Goal: Information Seeking & Learning: Learn about a topic

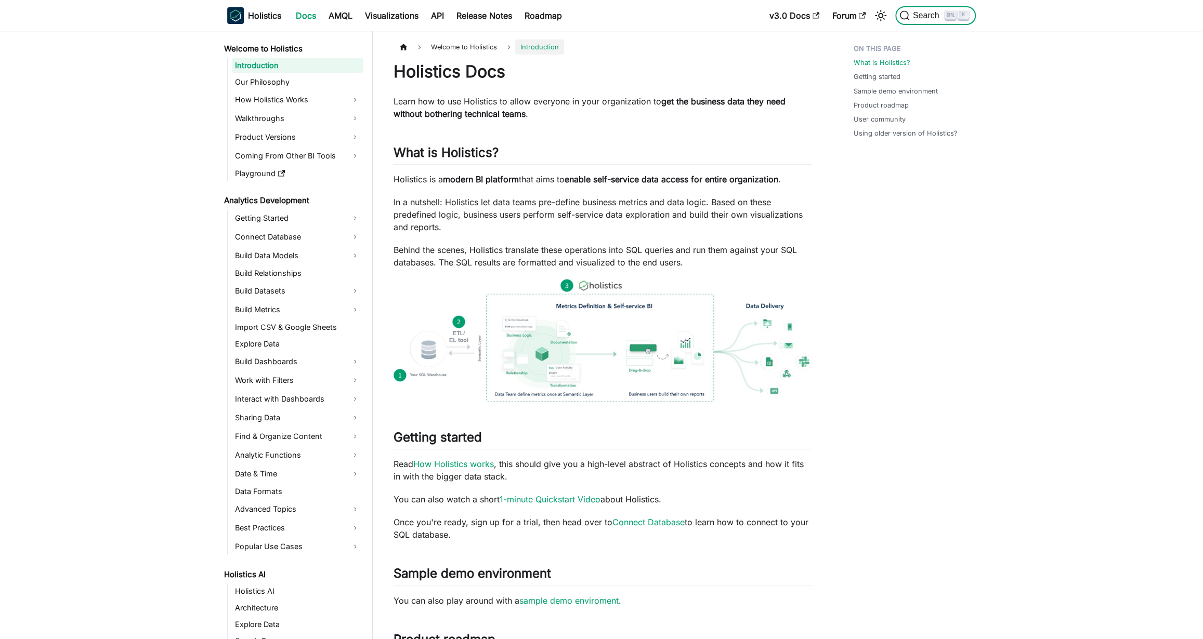
click at [934, 13] on span "Search" at bounding box center [927, 15] width 36 height 9
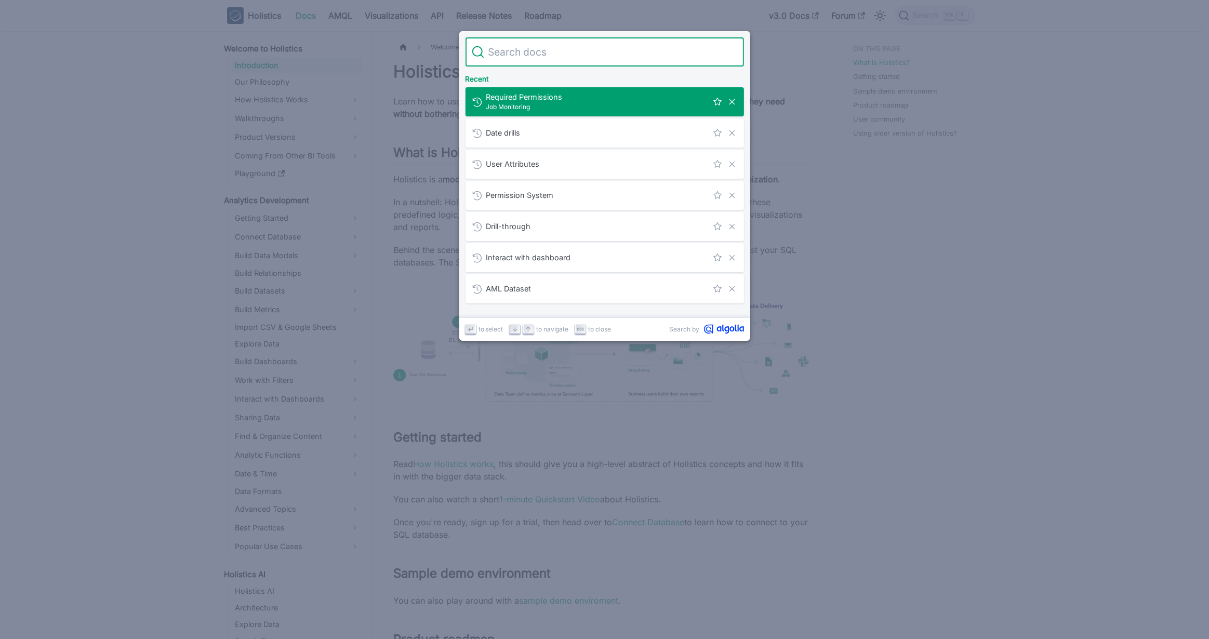
click at [566, 58] on input "Search" at bounding box center [611, 51] width 254 height 29
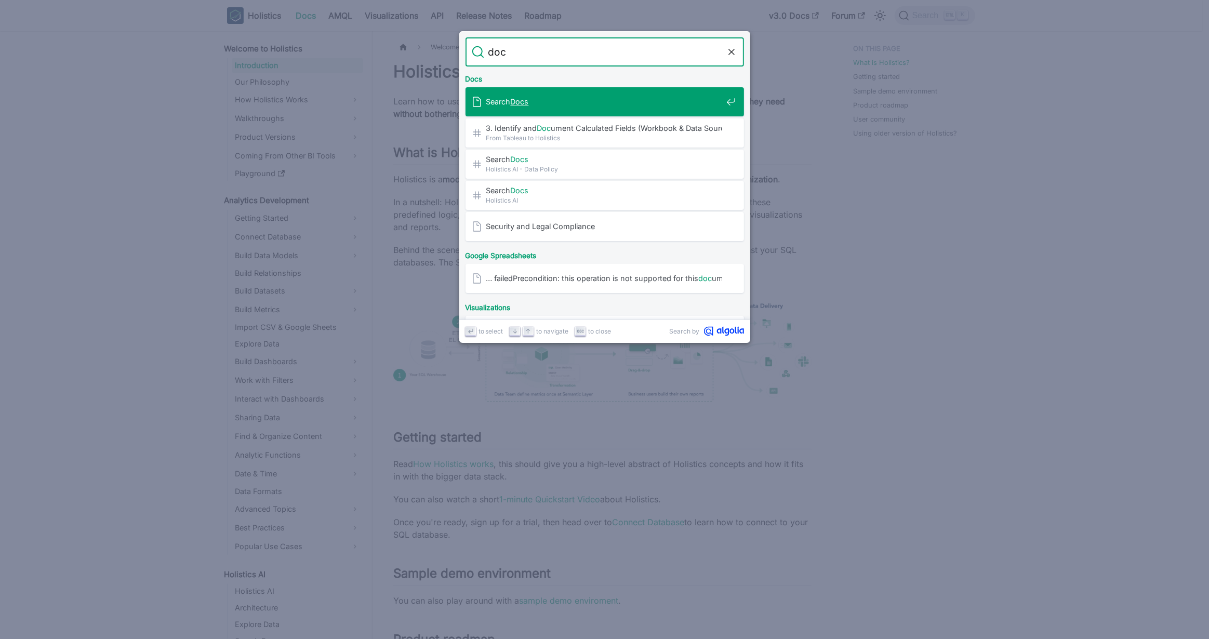
type input "docs"
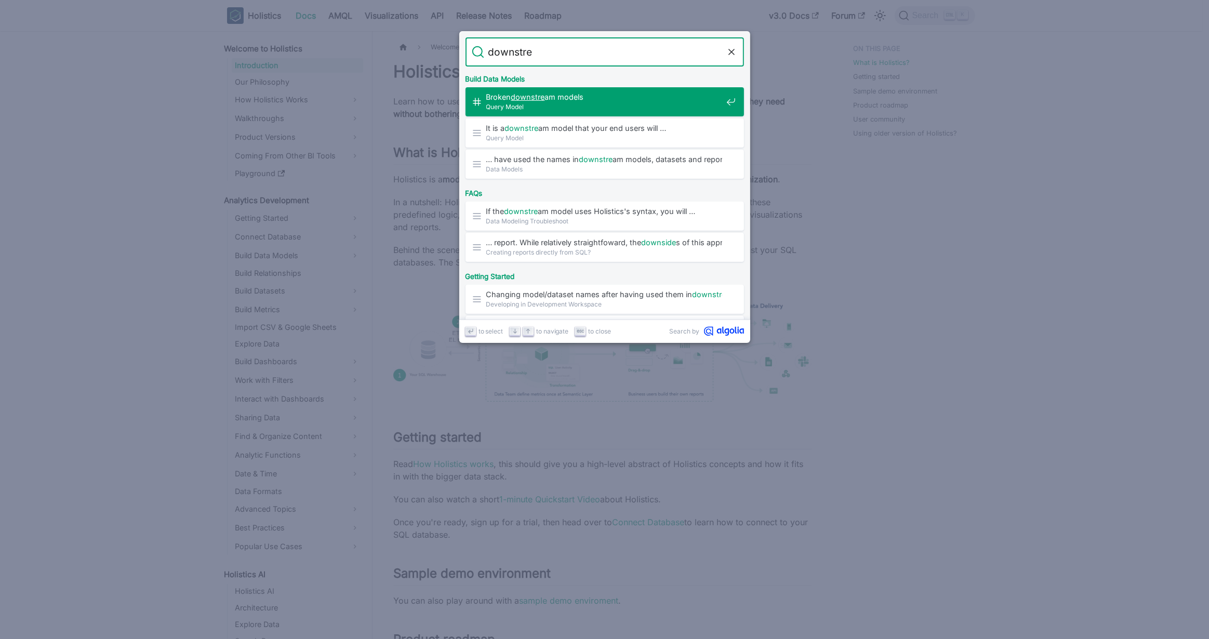
type input "downstrea"
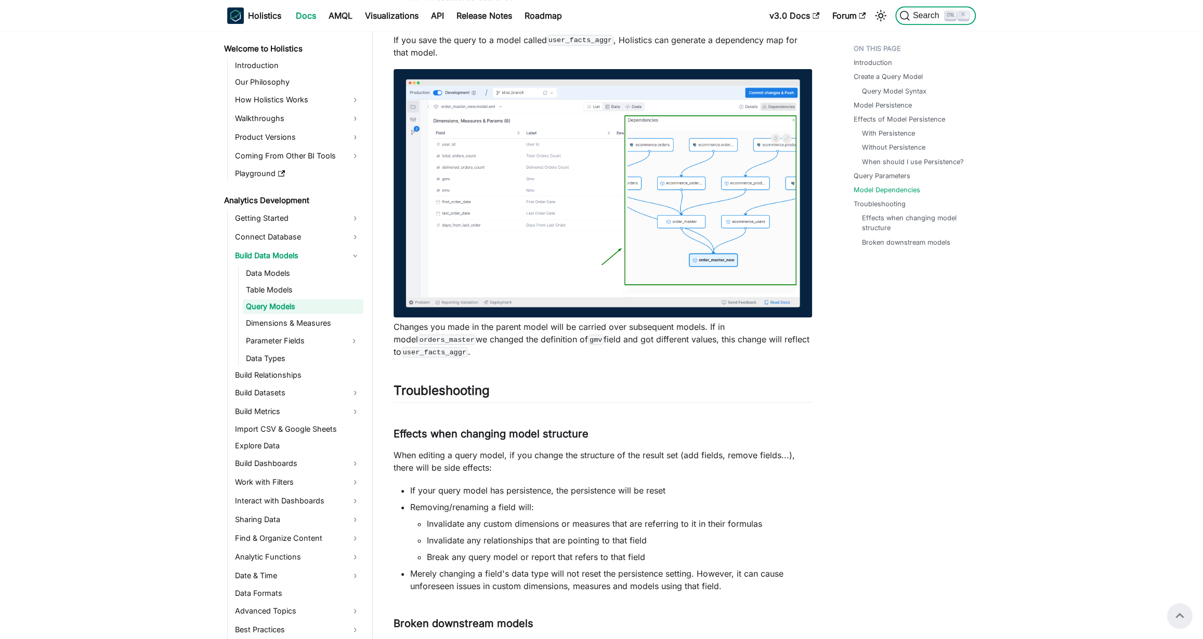
scroll to position [3777, 0]
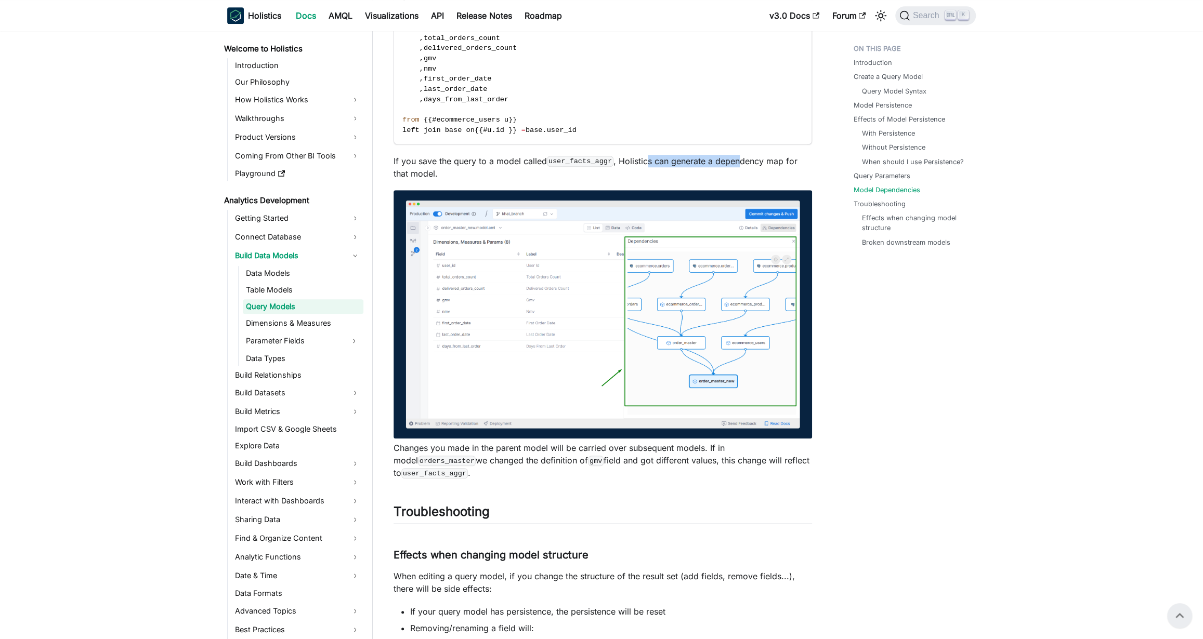
drag, startPoint x: 648, startPoint y: 160, endPoint x: 742, endPoint y: 165, distance: 94.2
click at [741, 165] on p "If you save the query to a model called user_facts_aggr , Holistics can generat…" at bounding box center [602, 167] width 418 height 25
click at [742, 165] on p "If you save the query to a model called user_facts_aggr , Holistics can generat…" at bounding box center [602, 167] width 418 height 25
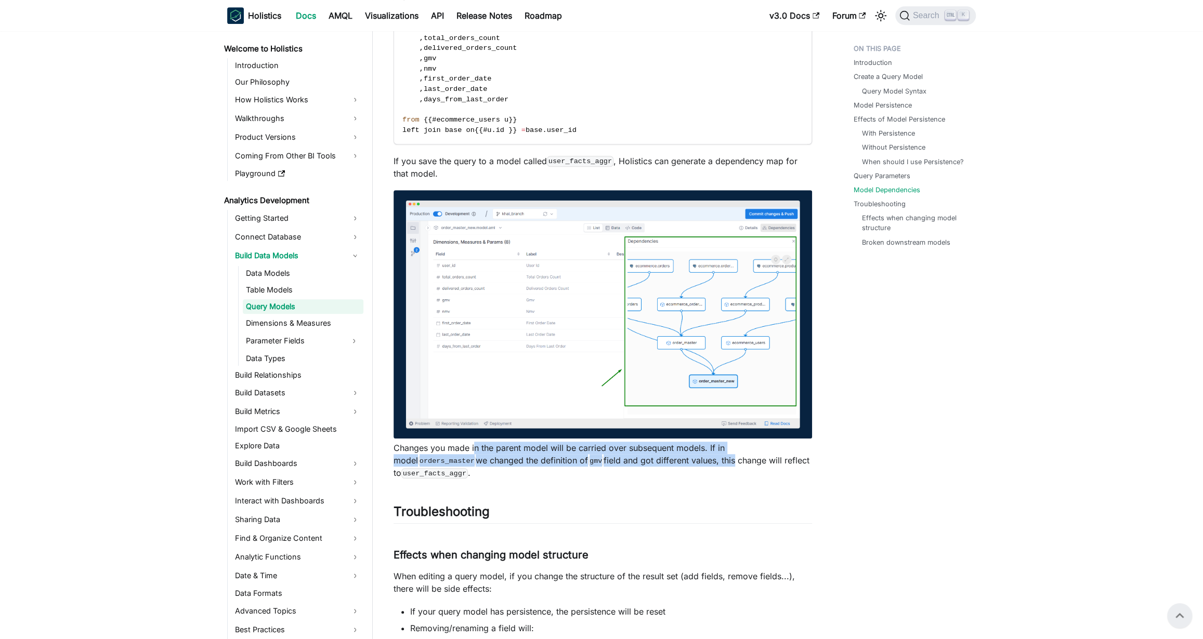
drag, startPoint x: 474, startPoint y: 451, endPoint x: 654, endPoint y: 466, distance: 180.4
click at [654, 466] on p "Changes you made in the parent model will be carried over subsequent models. If…" at bounding box center [602, 460] width 418 height 37
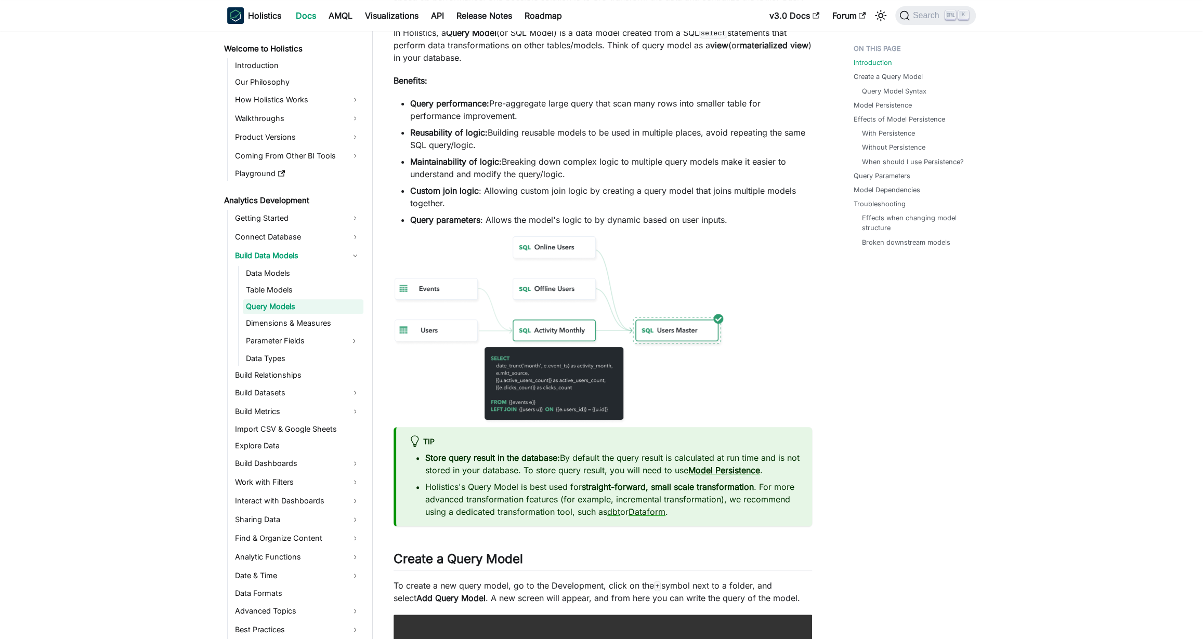
scroll to position [0, 0]
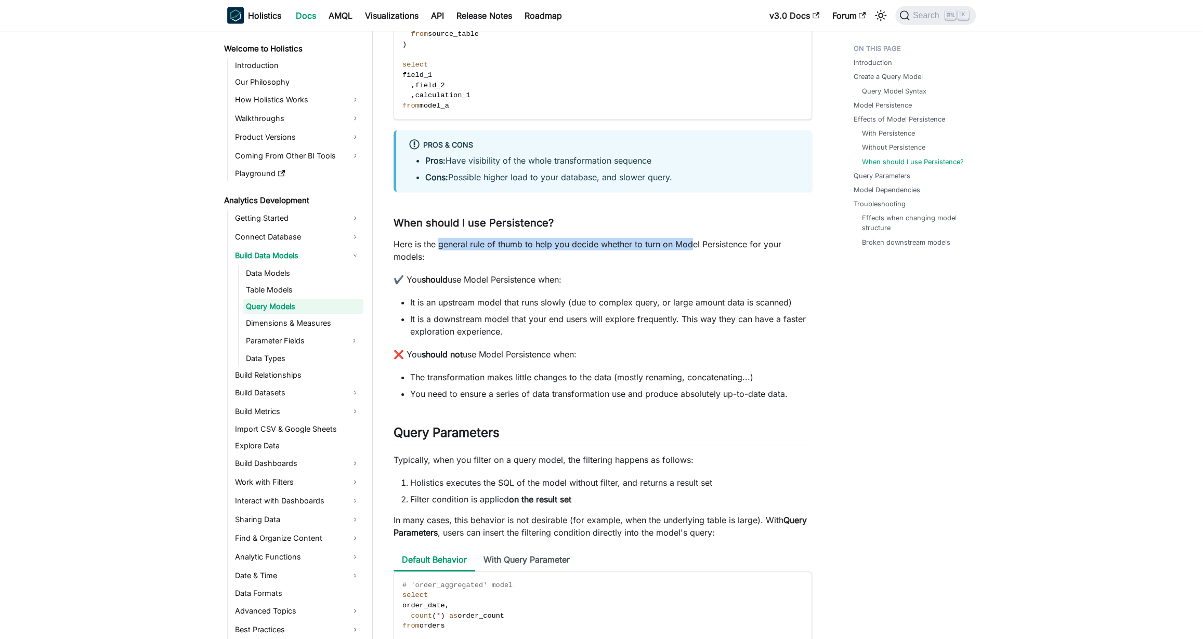
drag, startPoint x: 437, startPoint y: 244, endPoint x: 691, endPoint y: 248, distance: 254.2
click at [691, 248] on p "Here is the general rule of thumb to help you decide whether to turn on Model P…" at bounding box center [602, 250] width 418 height 25
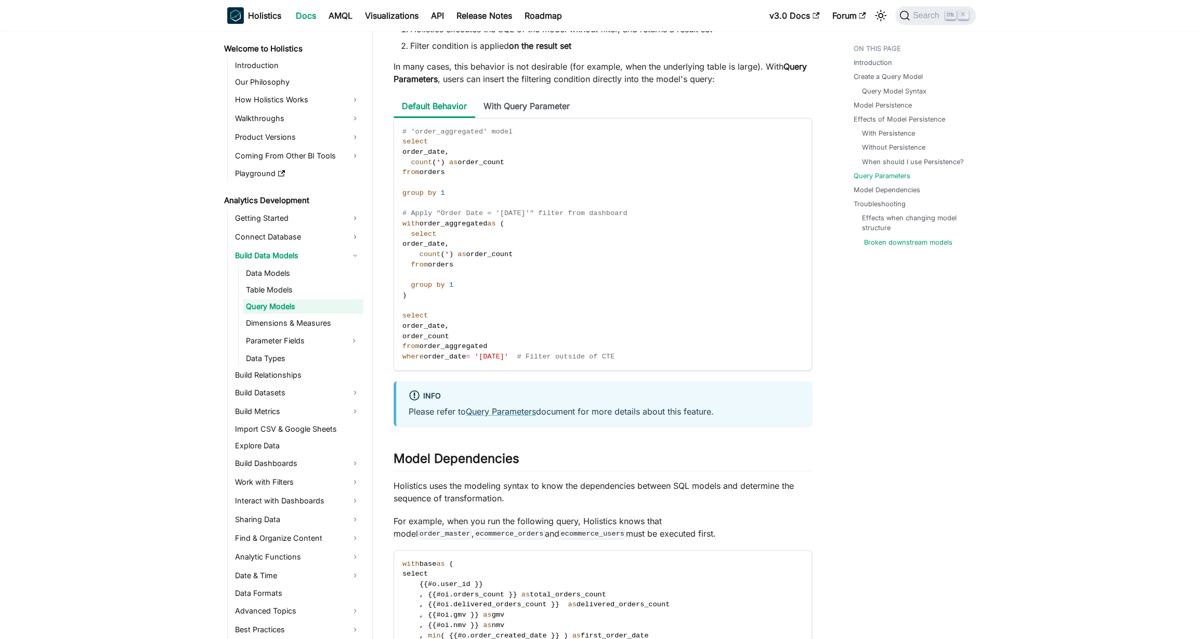
click at [894, 242] on link "Broken downstream models" at bounding box center [908, 243] width 88 height 10
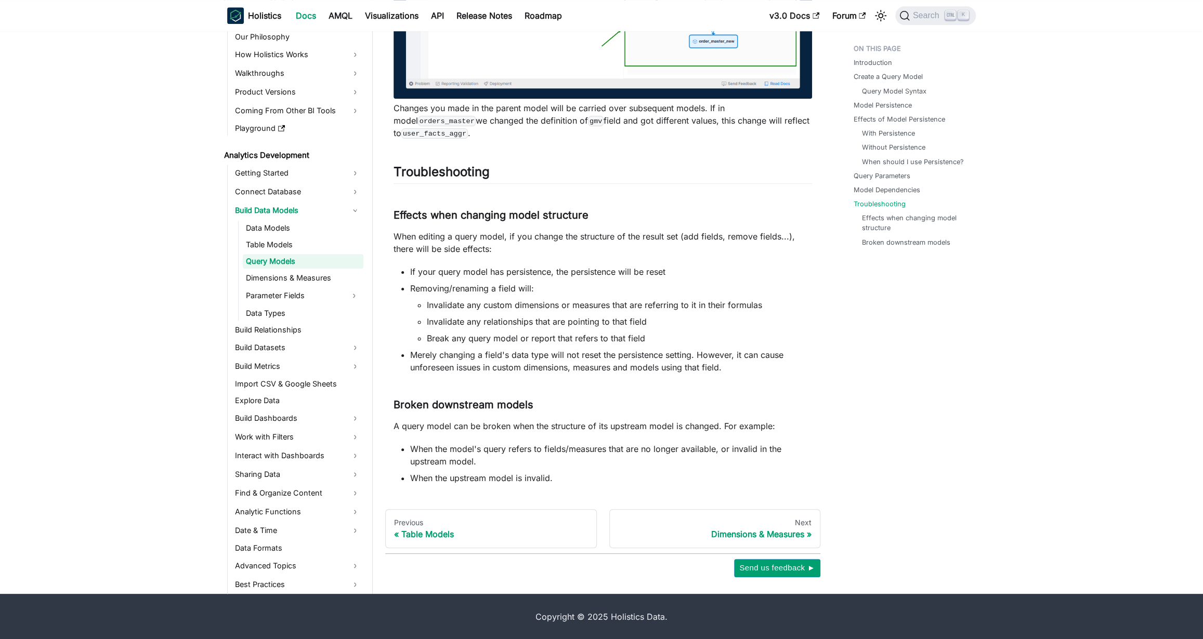
drag, startPoint x: 407, startPoint y: 433, endPoint x: 790, endPoint y: 429, distance: 382.5
click at [790, 429] on p "A query model can be broken when the structure of its upstream model is changed…" at bounding box center [602, 426] width 418 height 12
drag, startPoint x: 454, startPoint y: 425, endPoint x: 691, endPoint y: 423, distance: 237.0
click at [691, 423] on p "A query model can be broken when the structure of its upstream model is changed…" at bounding box center [602, 426] width 418 height 12
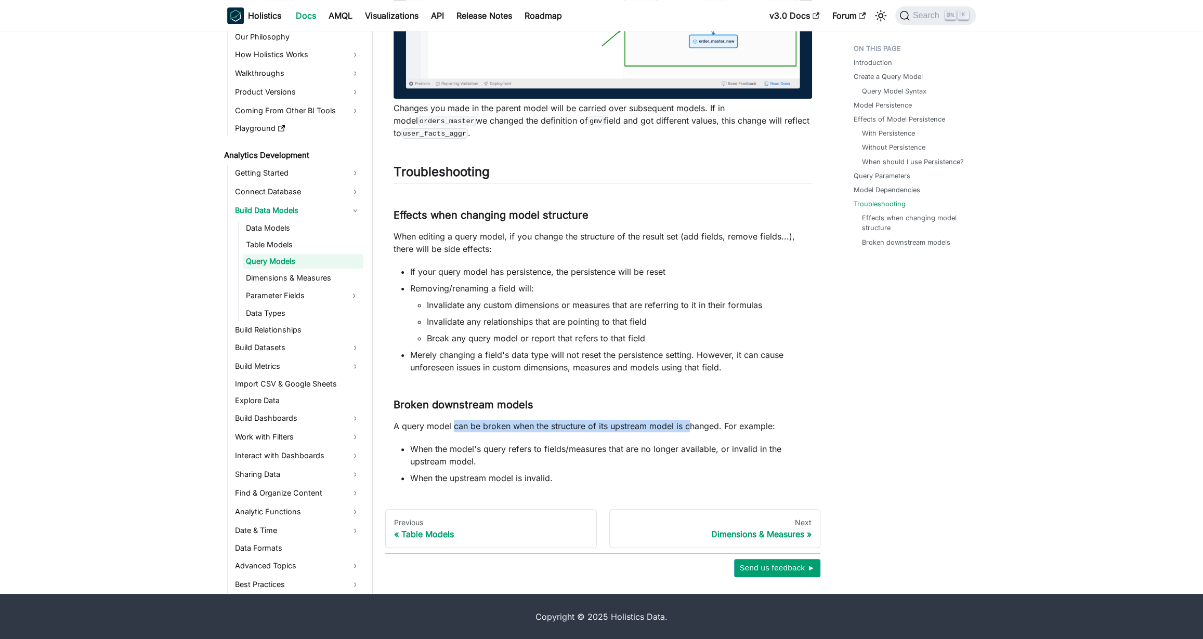
click at [691, 423] on p "A query model can be broken when the structure of its upstream model is changed…" at bounding box center [602, 426] width 418 height 12
drag, startPoint x: 444, startPoint y: 424, endPoint x: 753, endPoint y: 431, distance: 308.8
click at [753, 431] on p "A query model can be broken when the structure of its upstream model is changed…" at bounding box center [602, 426] width 418 height 12
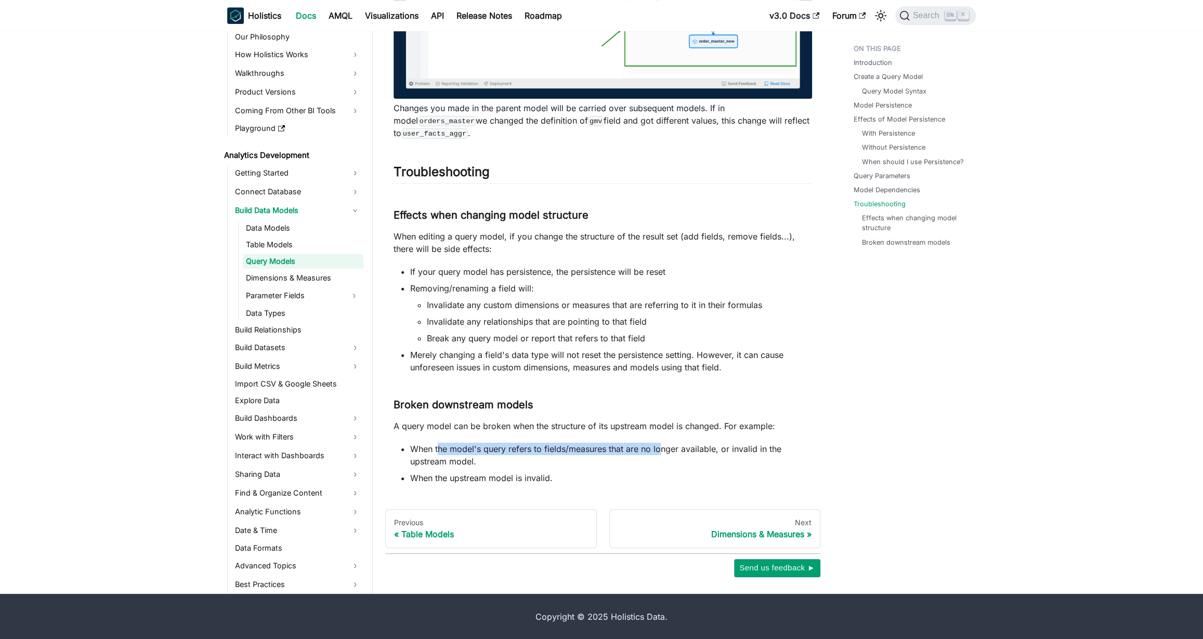
drag, startPoint x: 439, startPoint y: 447, endPoint x: 673, endPoint y: 446, distance: 234.4
click at [673, 446] on li "When the model's query refers to fields/measures that are no longer available, …" at bounding box center [611, 455] width 402 height 25
drag, startPoint x: 426, startPoint y: 473, endPoint x: 638, endPoint y: 473, distance: 211.5
click at [634, 472] on li "When the upstream model is invalid." at bounding box center [611, 478] width 402 height 12
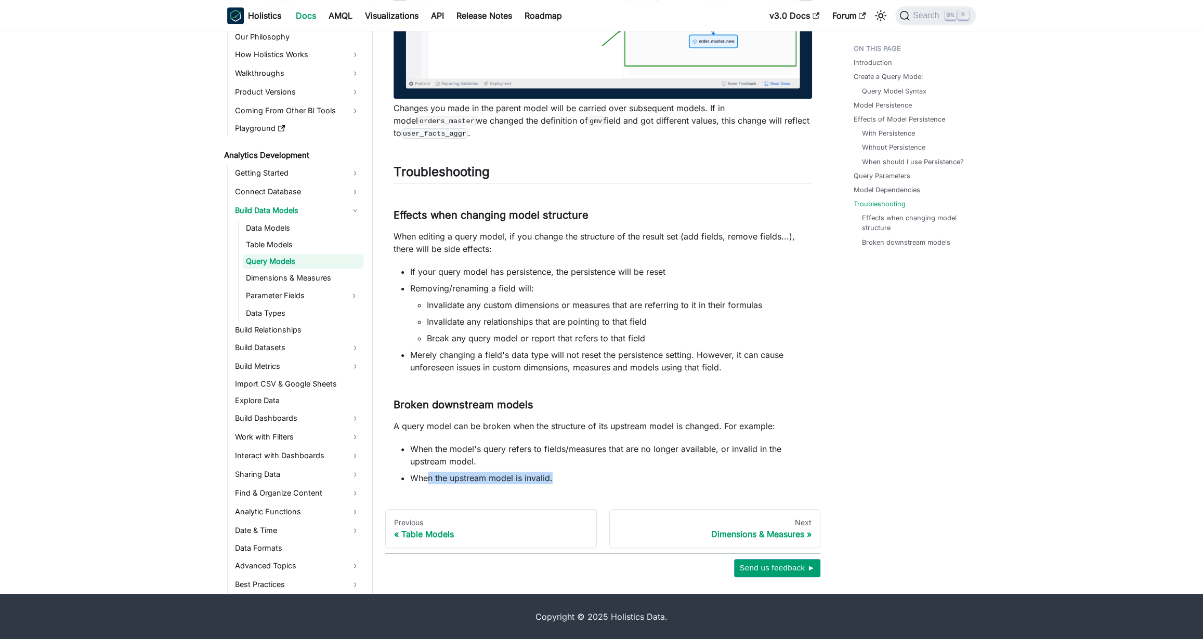
click at [639, 473] on li "When the upstream model is invalid." at bounding box center [611, 478] width 402 height 12
drag, startPoint x: 487, startPoint y: 456, endPoint x: 717, endPoint y: 463, distance: 230.3
click at [717, 463] on li "When the model's query refers to fields/measures that are no longer available, …" at bounding box center [611, 455] width 402 height 25
